Goal: Task Accomplishment & Management: Manage account settings

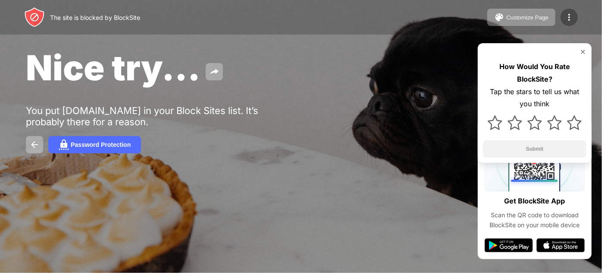
click at [567, 19] on img at bounding box center [569, 17] width 10 height 10
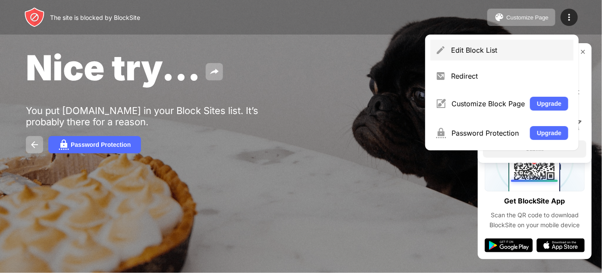
click at [545, 48] on div "Edit Block List" at bounding box center [509, 50] width 117 height 9
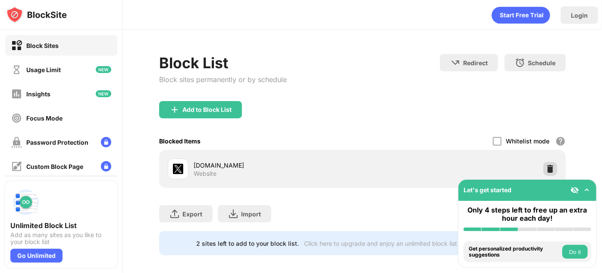
click at [549, 163] on div at bounding box center [550, 169] width 14 height 14
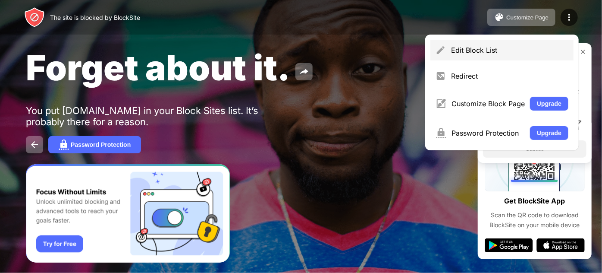
click at [490, 47] on div "Edit Block List" at bounding box center [509, 50] width 117 height 9
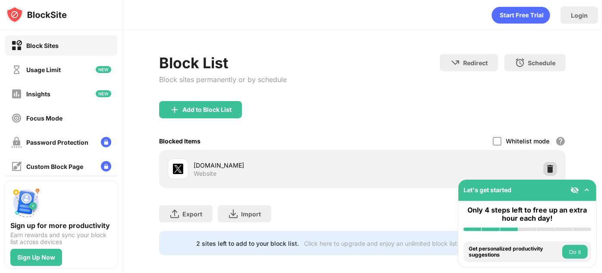
click at [549, 164] on div at bounding box center [550, 169] width 14 height 14
